Goal: Information Seeking & Learning: Learn about a topic

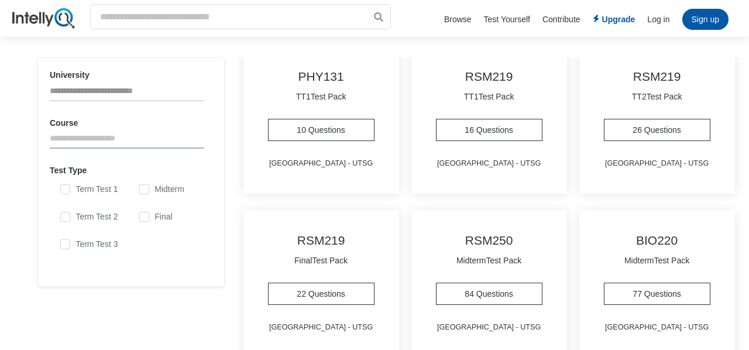
scroll to position [1873, 0]
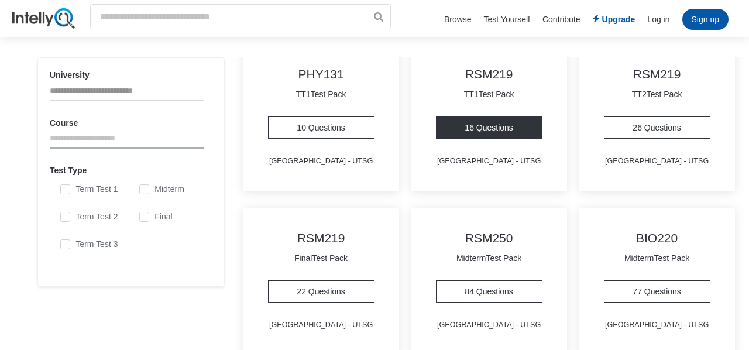
click at [479, 129] on link "16 Questions" at bounding box center [489, 127] width 107 height 22
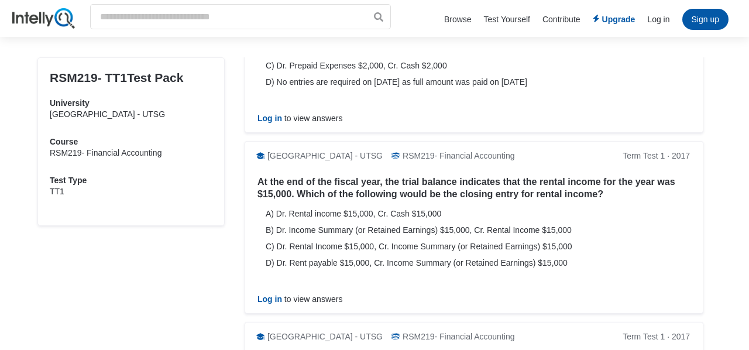
scroll to position [936, 0]
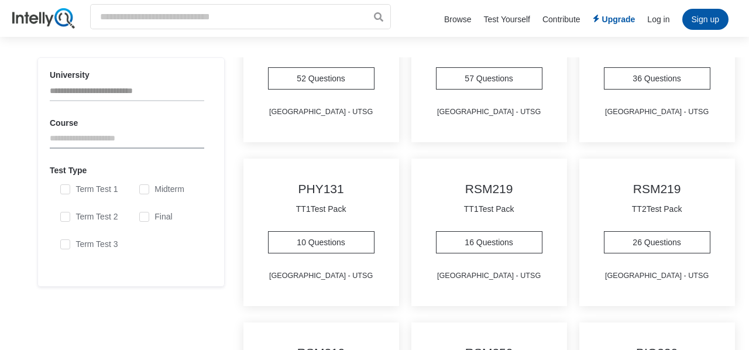
scroll to position [1779, 0]
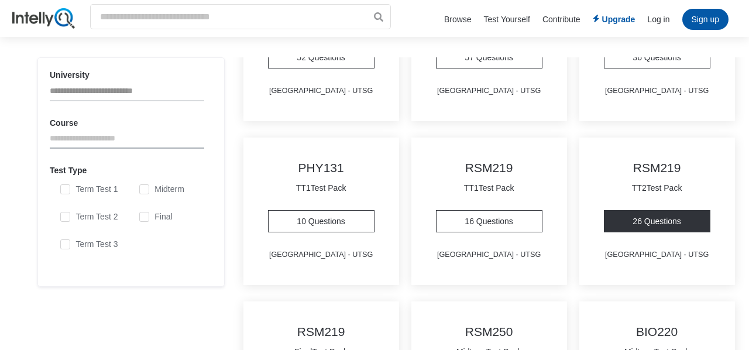
click at [650, 222] on link "26 Questions" at bounding box center [657, 221] width 107 height 22
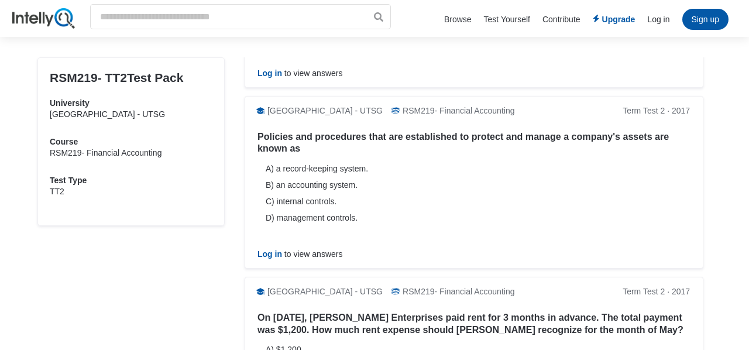
scroll to position [843, 0]
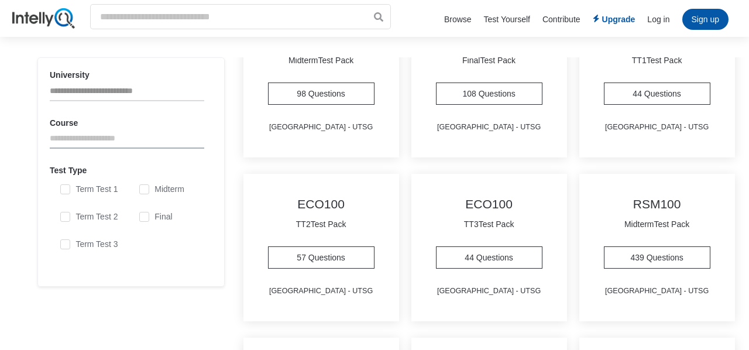
scroll to position [1428, 0]
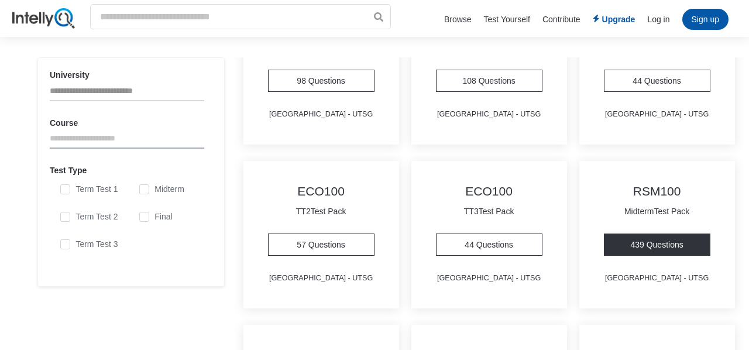
click at [659, 235] on link "439 Questions" at bounding box center [657, 245] width 107 height 22
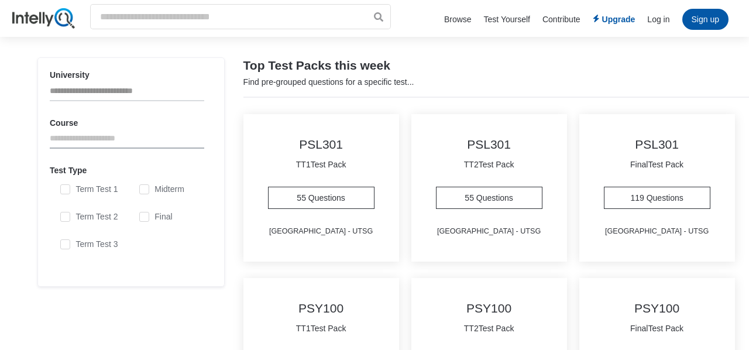
click at [393, 97] on hr at bounding box center [509, 97] width 533 height 1
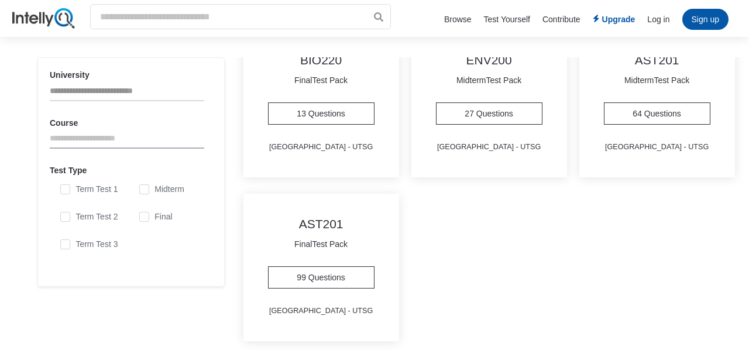
scroll to position [2216, 0]
